Goal: Task Accomplishment & Management: Manage account settings

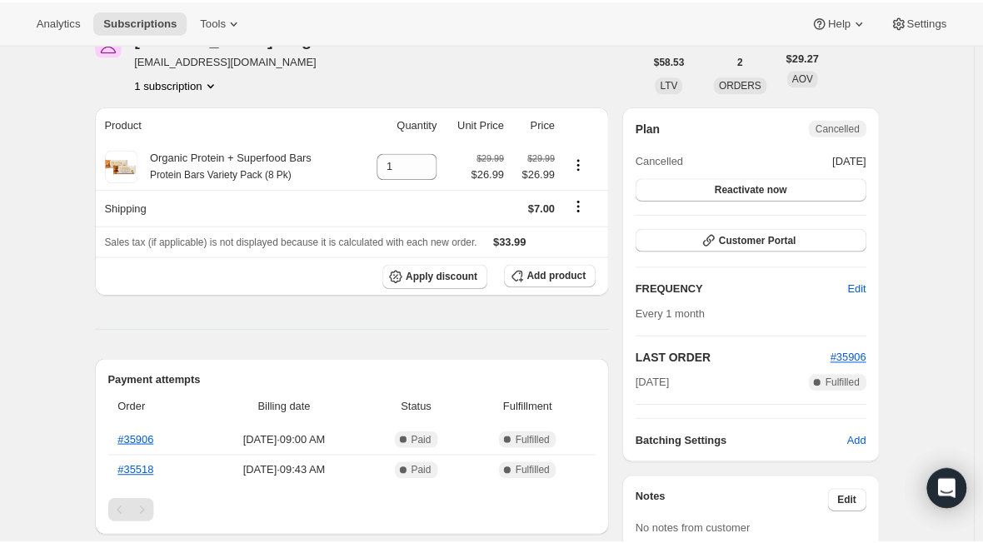
scroll to position [167, 0]
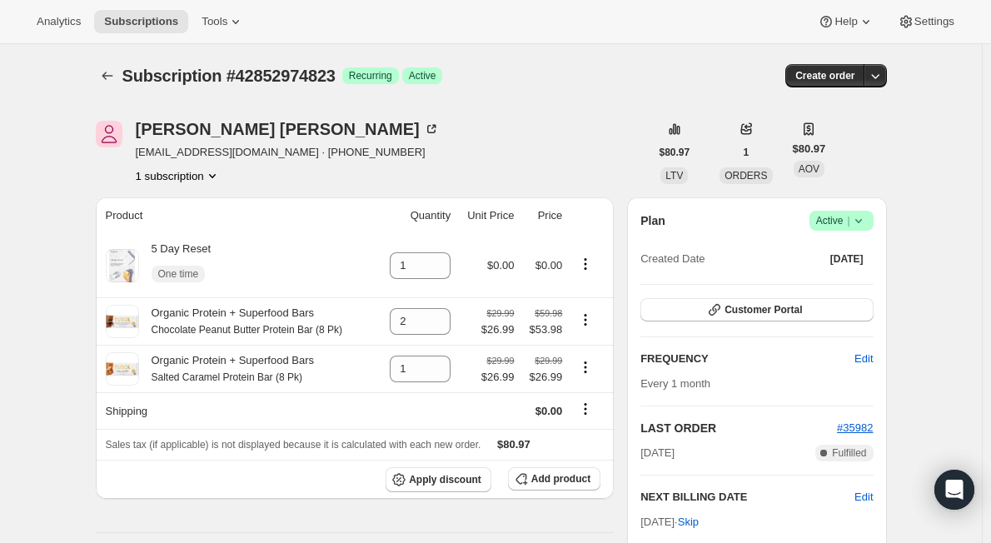
click at [873, 213] on span "Success Active |" at bounding box center [842, 221] width 64 height 20
click at [842, 282] on span "Cancel subscription" at bounding box center [847, 282] width 94 height 12
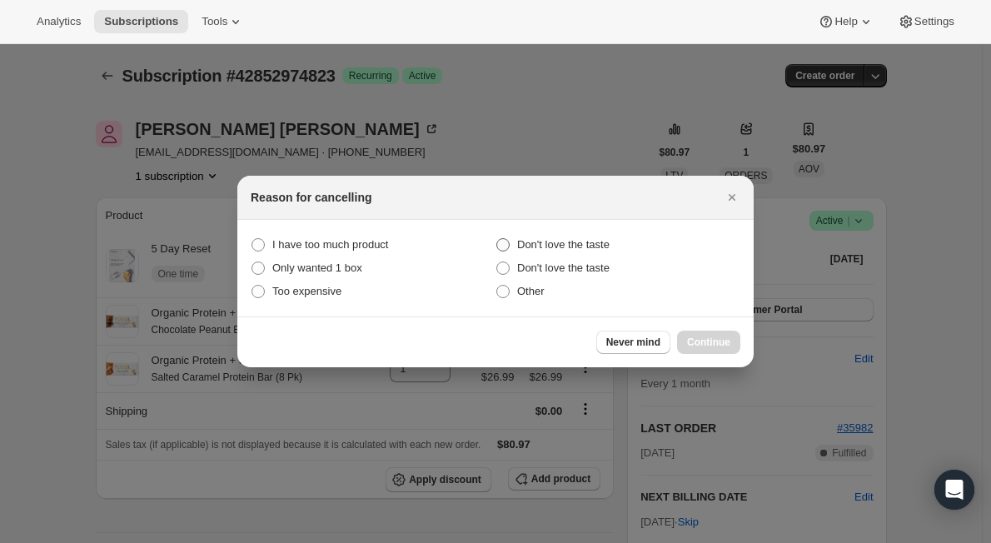
click at [506, 243] on span ":rbq:" at bounding box center [503, 244] width 13 height 13
click at [497, 239] on input "Don't love the taste" at bounding box center [497, 238] width 1 height 1
radio input "false"
radio input "true"
click at [721, 339] on span "Continue" at bounding box center [708, 342] width 43 height 13
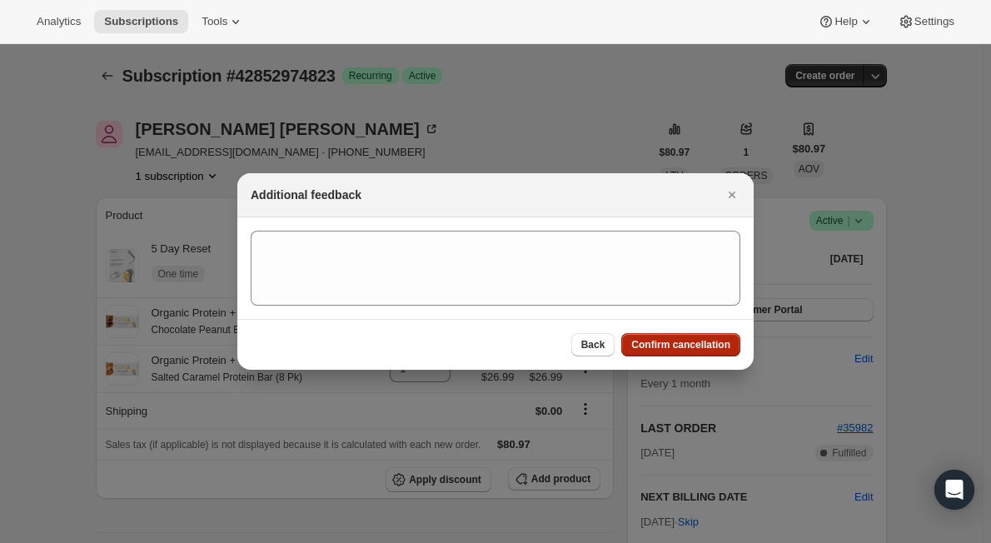
click at [659, 342] on span "Confirm cancellation" at bounding box center [681, 344] width 99 height 13
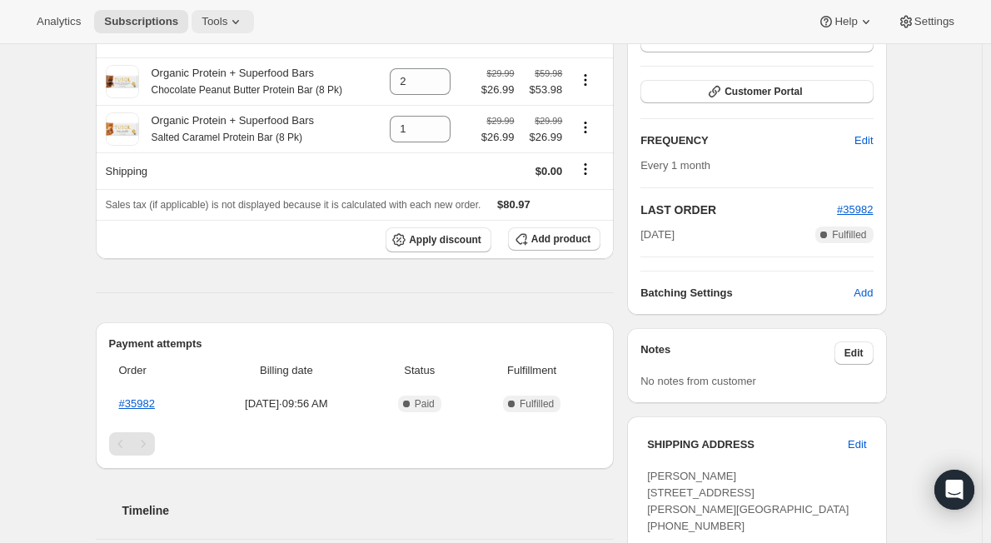
scroll to position [250, 0]
